Goal: Navigation & Orientation: Find specific page/section

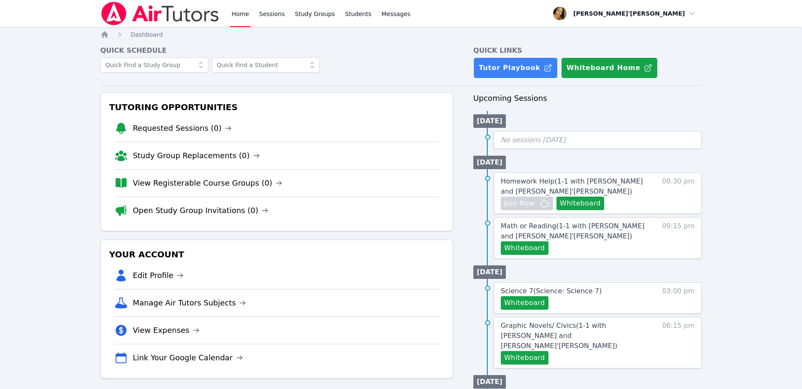
click at [132, 48] on h4 "Quick Schedule" at bounding box center [276, 51] width 353 height 10
click at [14, 98] on div "Home Sessions Study Groups Students Messages Open user menu [PERSON_NAME]'[PERS…" at bounding box center [401, 369] width 802 height 738
click at [451, 43] on div "Home Dashboard Quick Schedule Quick Links Tutor Playbook Whiteboard Home Tutori…" at bounding box center [401, 384] width 602 height 708
